Goal: Task Accomplishment & Management: Use online tool/utility

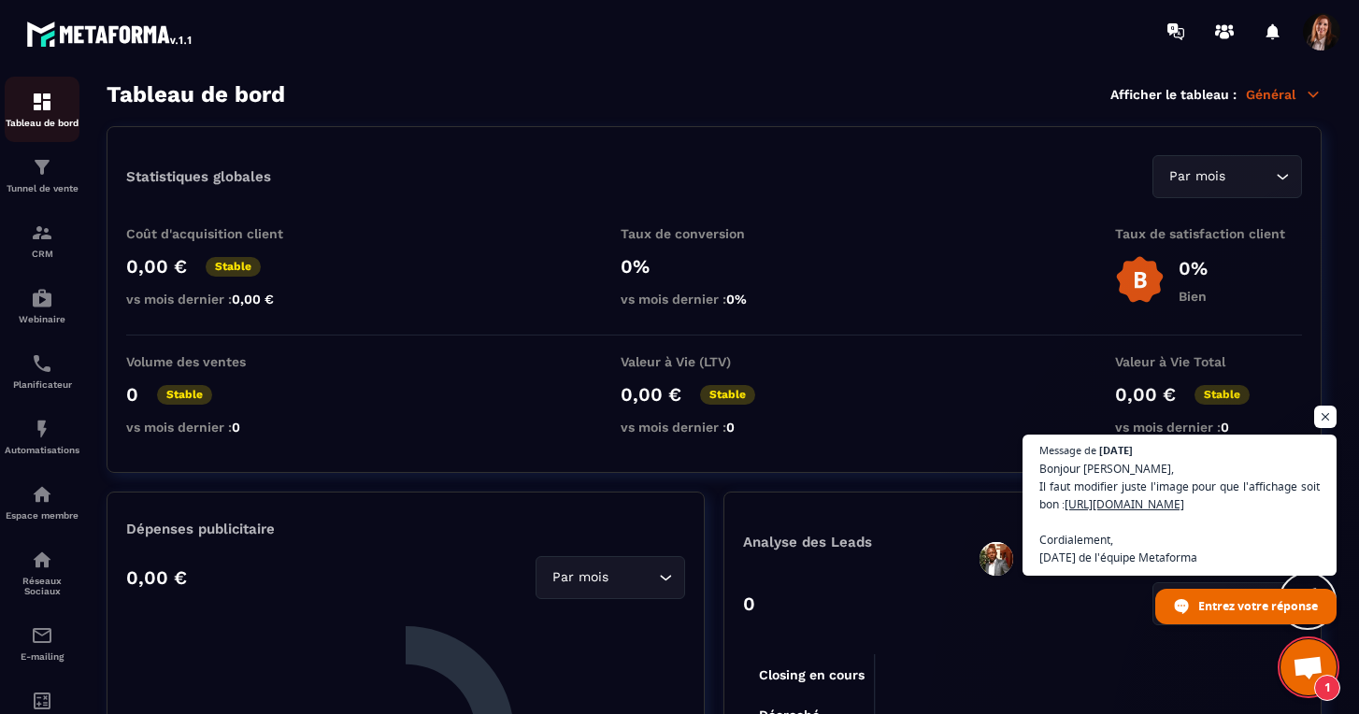
scroll to position [5177, 0]
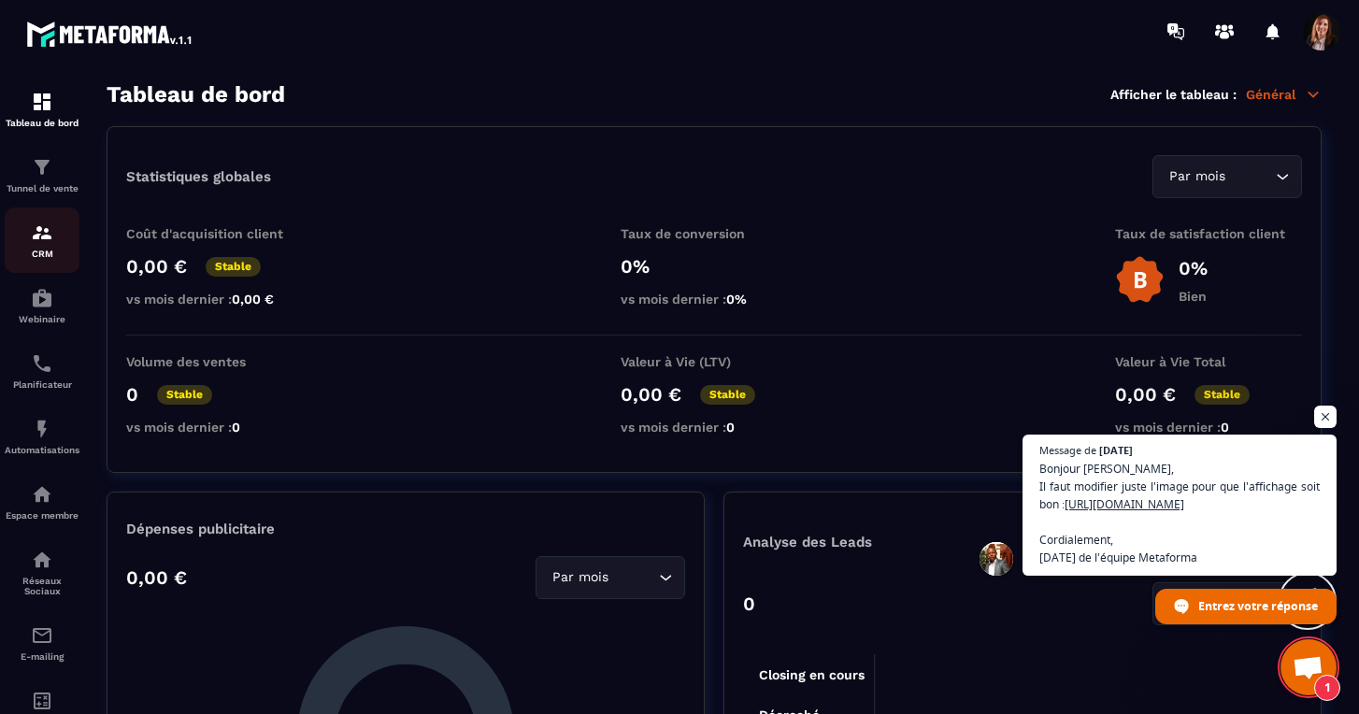
click at [50, 242] on img at bounding box center [42, 232] width 22 height 22
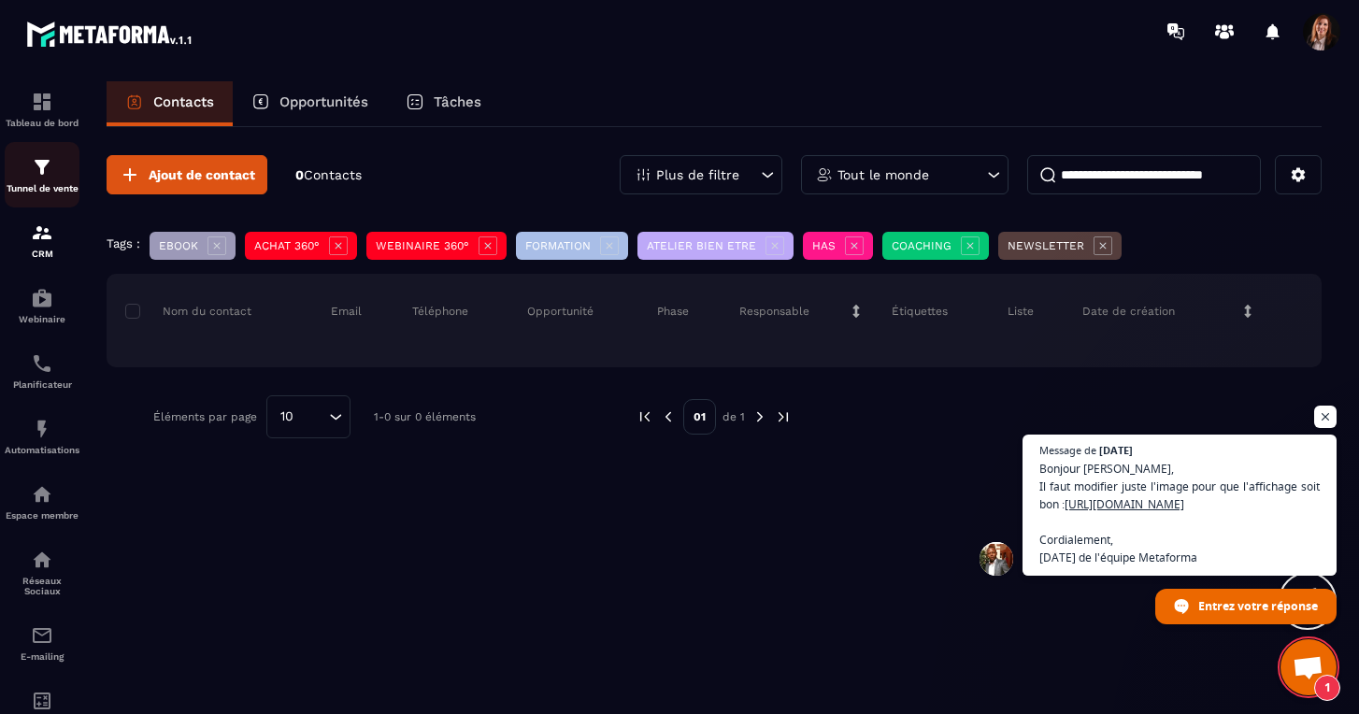
click at [53, 168] on div "Tunnel de vente" at bounding box center [42, 174] width 75 height 37
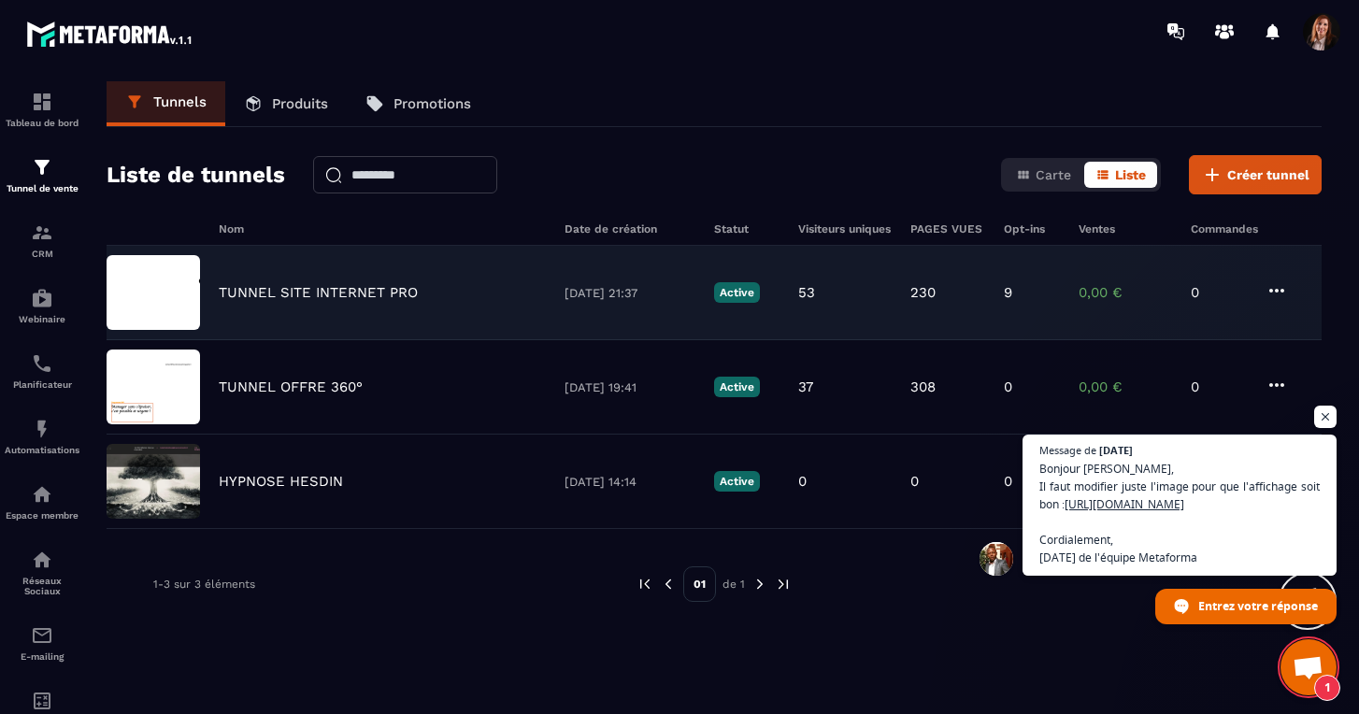
click at [293, 292] on p "TUNNEL SITE INTERNET PRO" at bounding box center [318, 292] width 199 height 17
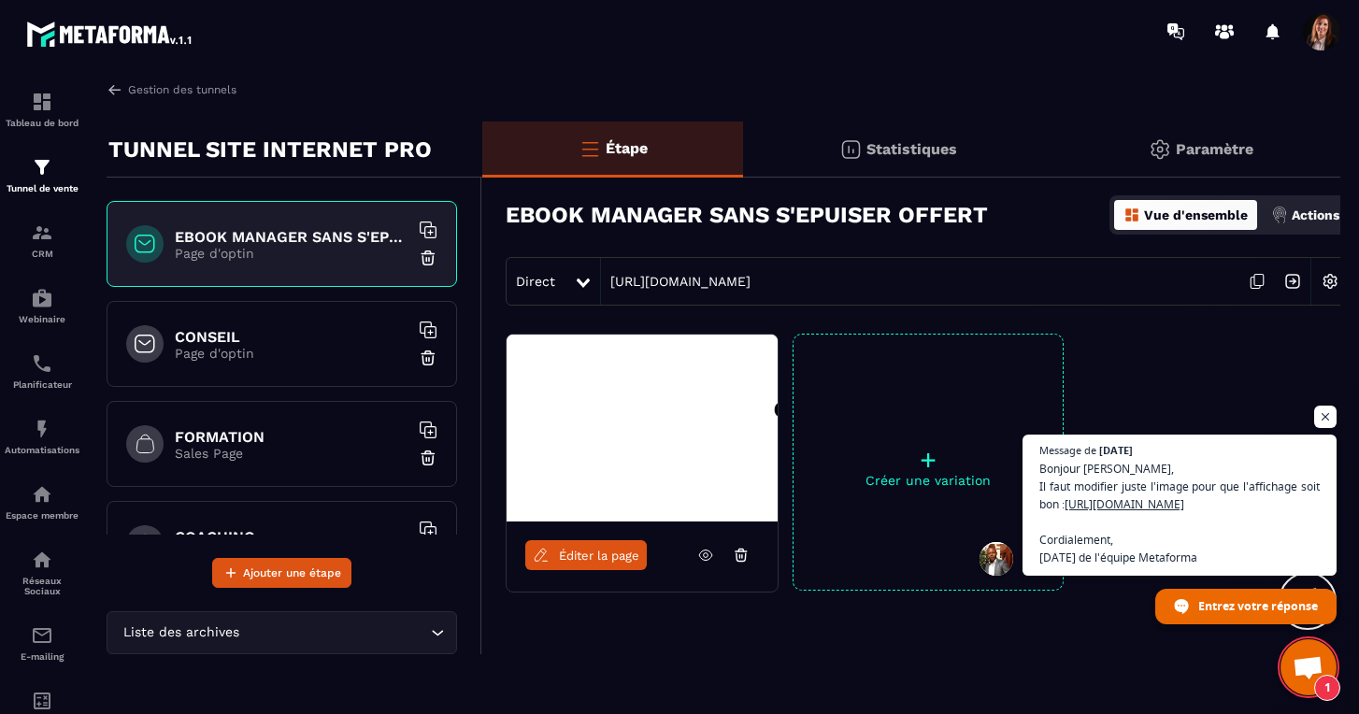
click at [273, 341] on h6 "CONSEIL" at bounding box center [292, 337] width 234 height 18
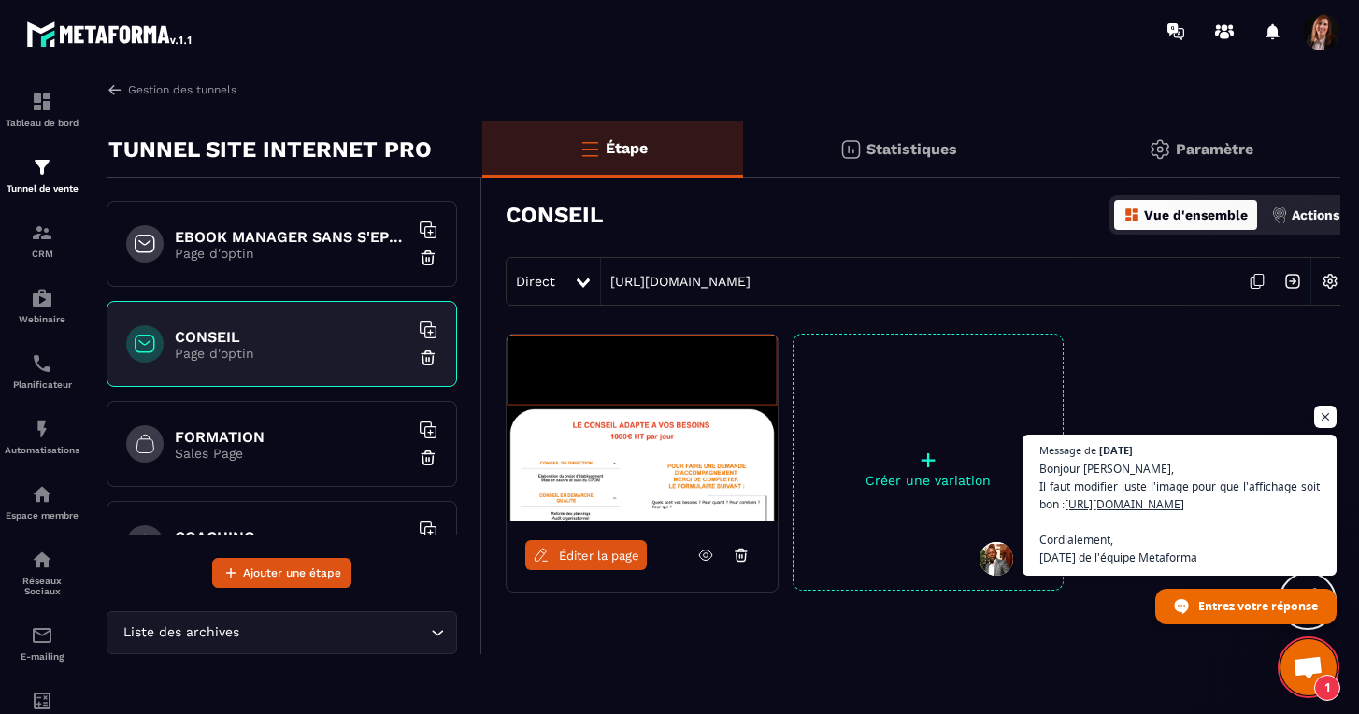
click at [588, 547] on link "Éditer la page" at bounding box center [585, 555] width 121 height 30
